Goal: Navigation & Orientation: Go to known website

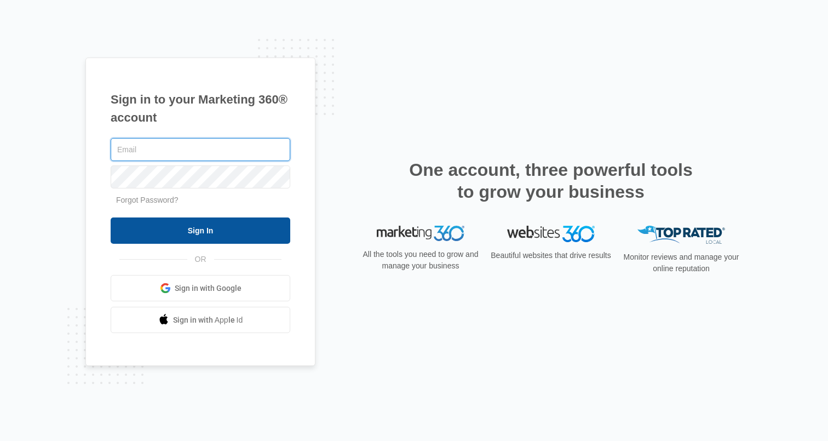
type input "hollie.giddens@madwire.com"
click at [183, 233] on input "Sign In" at bounding box center [201, 230] width 180 height 26
